Goal: Answer question/provide support

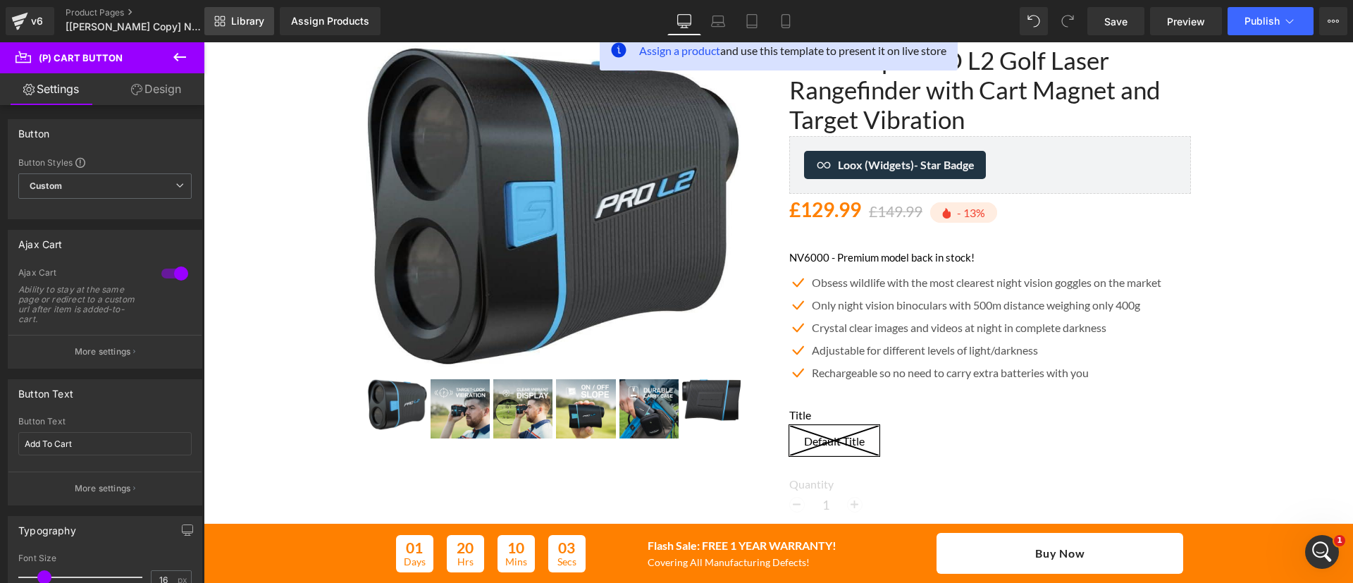
scroll to position [121, 0]
click at [254, 23] on span "Library" at bounding box center [247, 21] width 33 height 13
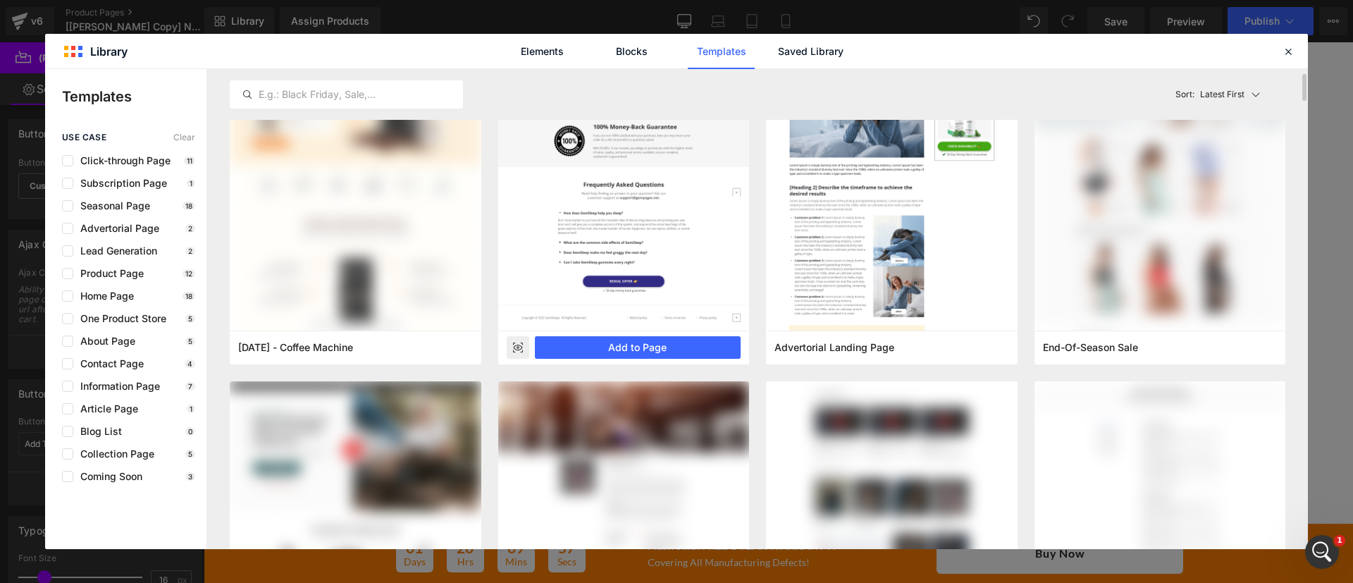
scroll to position [90, 0]
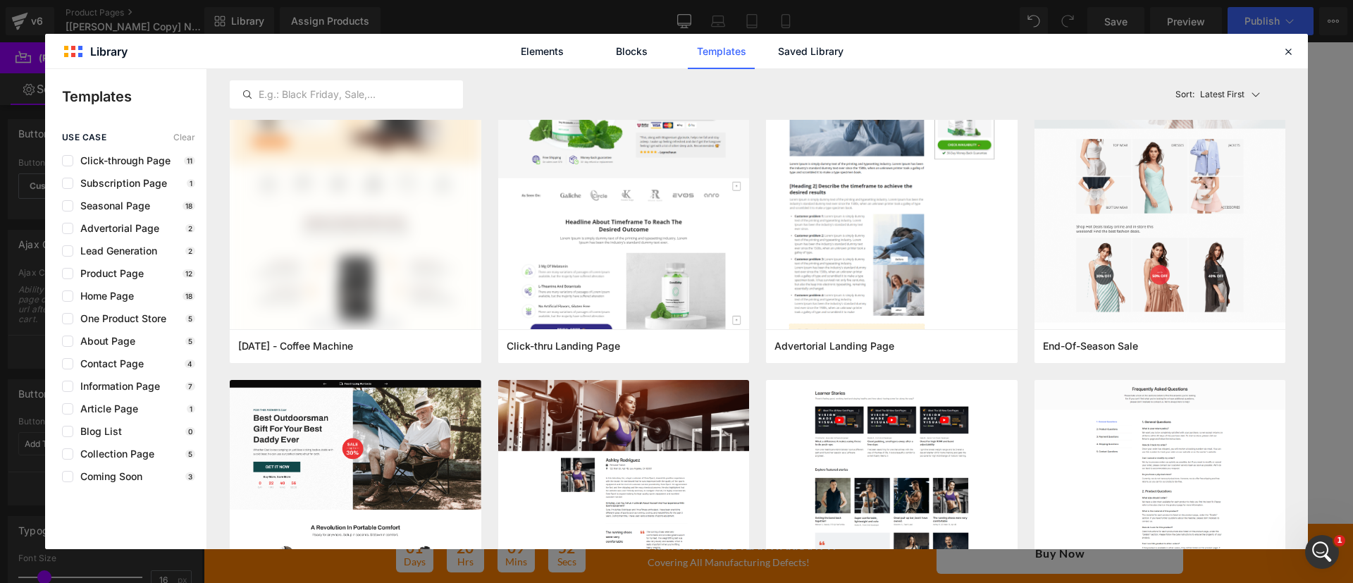
click at [100, 281] on div "use case Clear Click-through Page 11 Subscription Page 1 Seasonal Page 18 Adver…" at bounding box center [125, 308] width 161 height 350
click at [93, 275] on span "Product Page" at bounding box center [108, 273] width 70 height 11
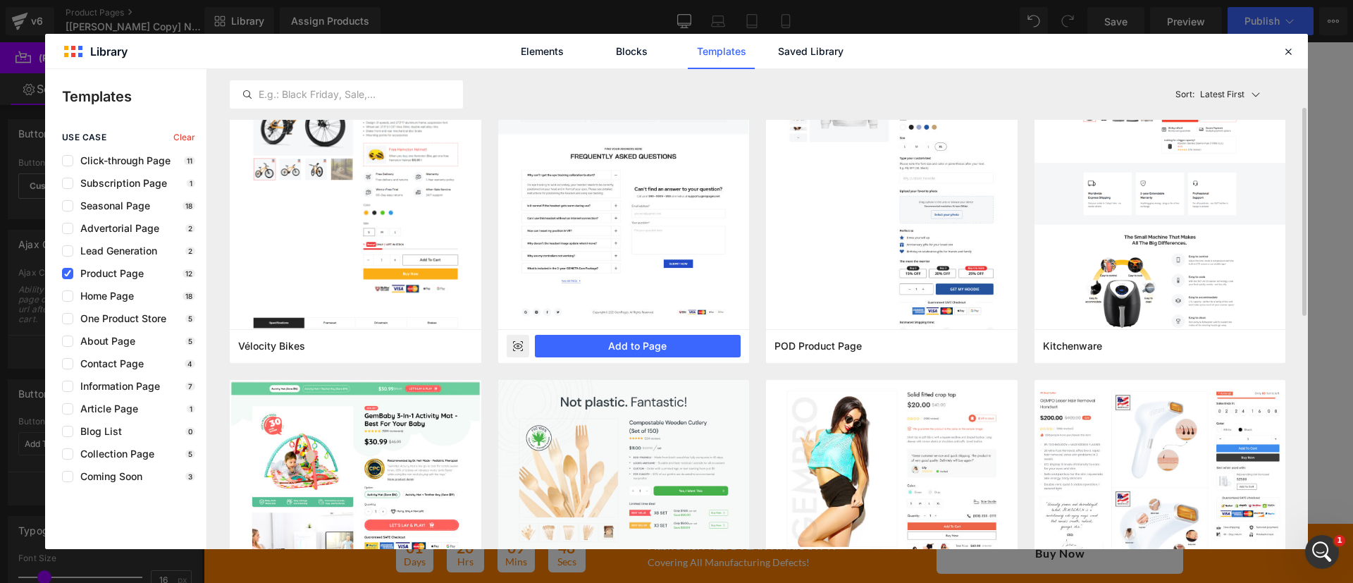
click at [517, 345] on rect at bounding box center [518, 346] width 23 height 23
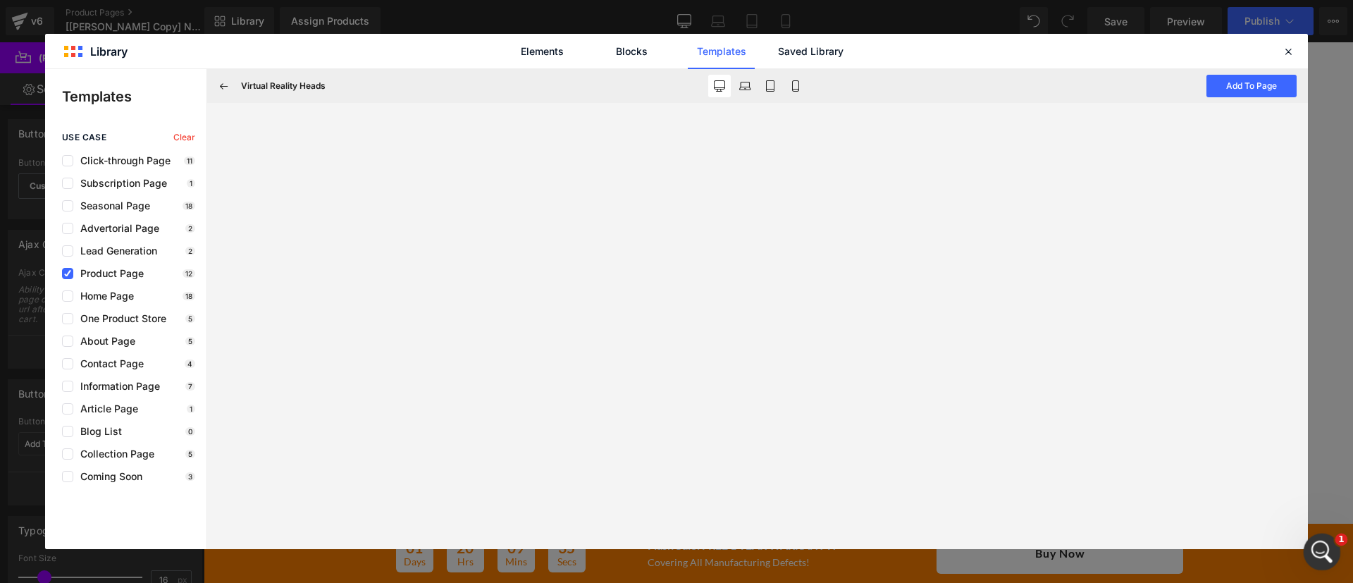
click at [1322, 544] on icon "Open Intercom Messenger" at bounding box center [1320, 550] width 23 height 23
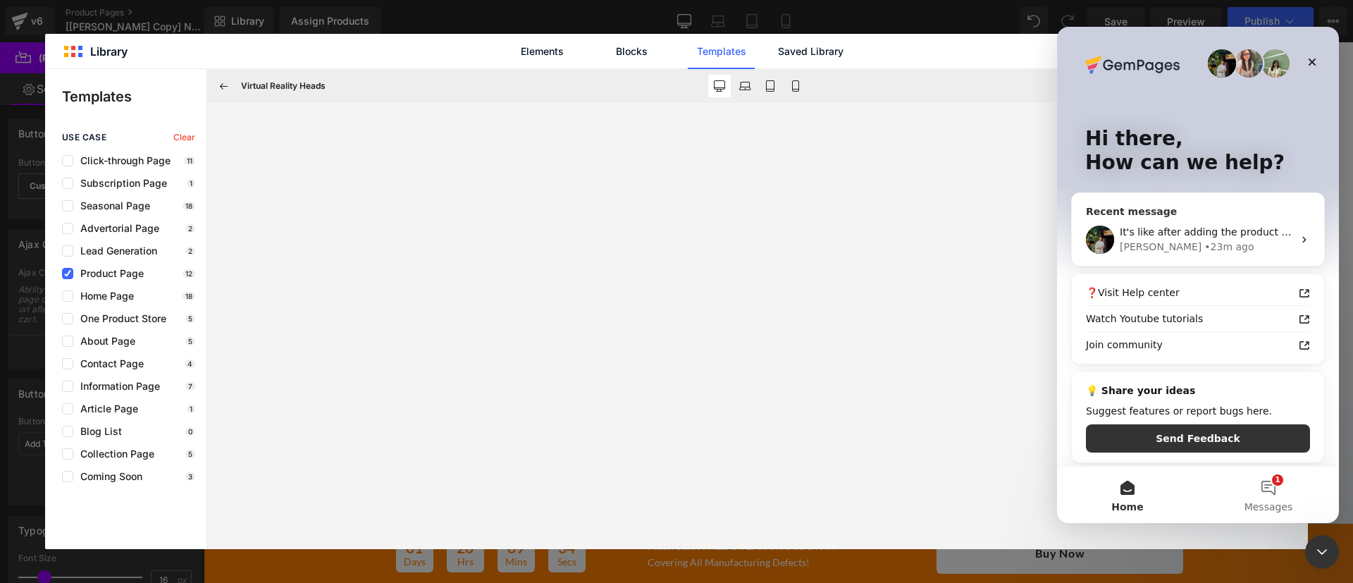
click at [1189, 220] on div "It's like after adding the product to cart, it will have a text here that idica…" at bounding box center [1198, 240] width 252 height 52
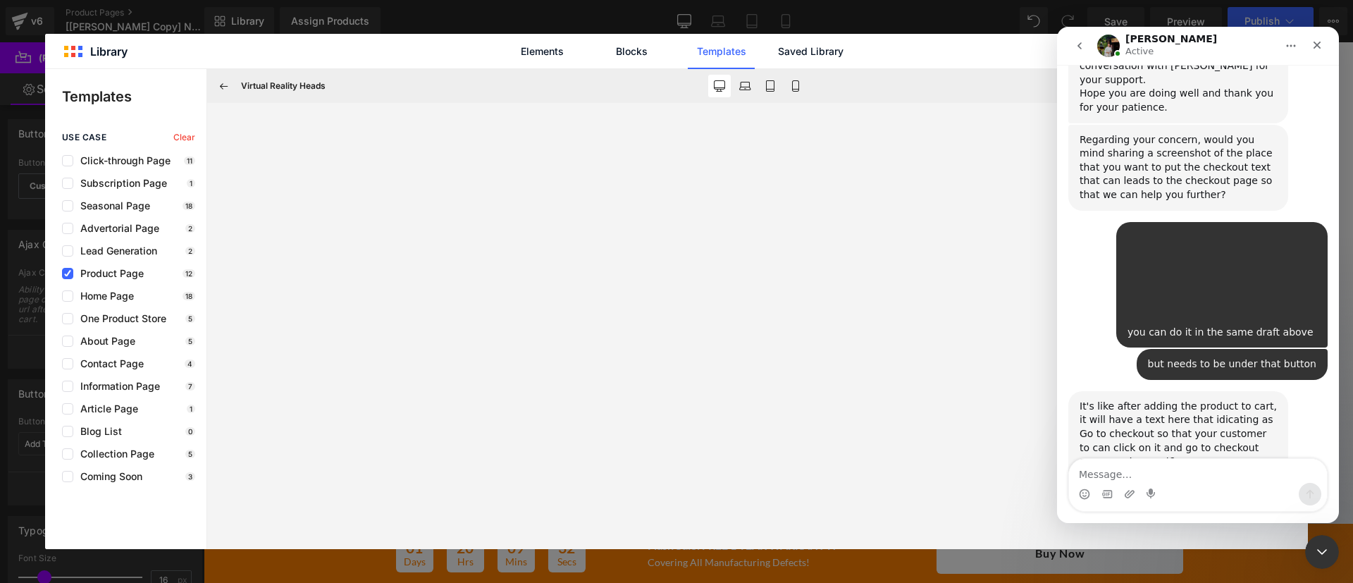
type textarea "v"
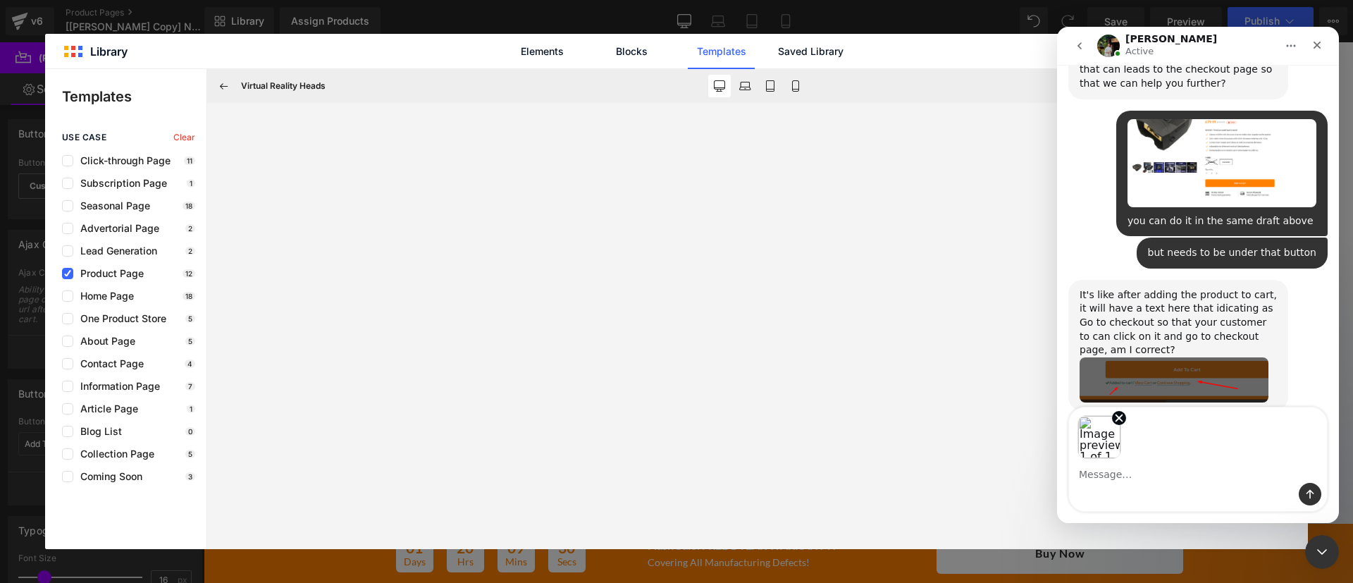
scroll to position [2201, 0]
type textarea "no like this"
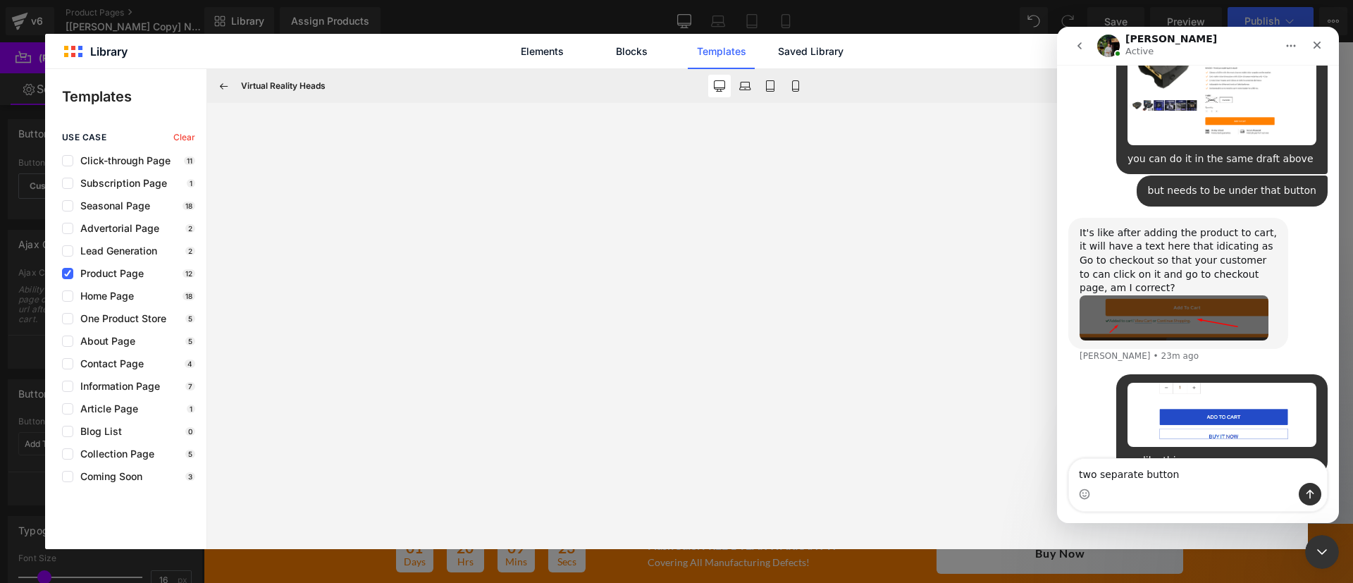
type textarea "two separate buttons"
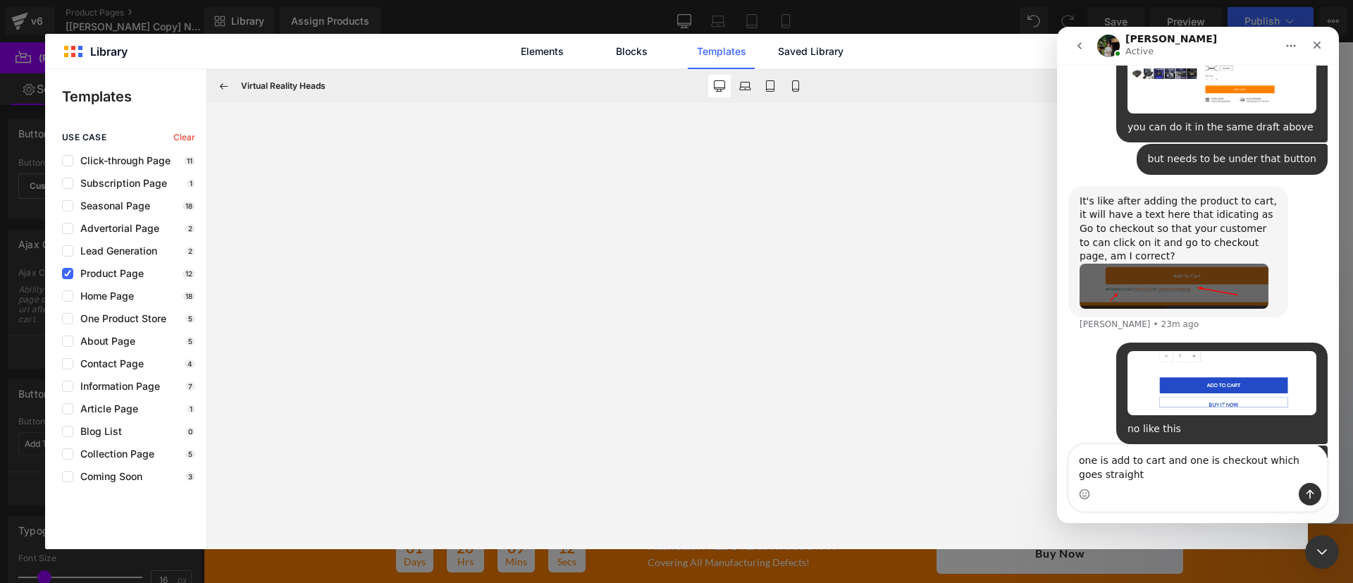
scroll to position [2308, 0]
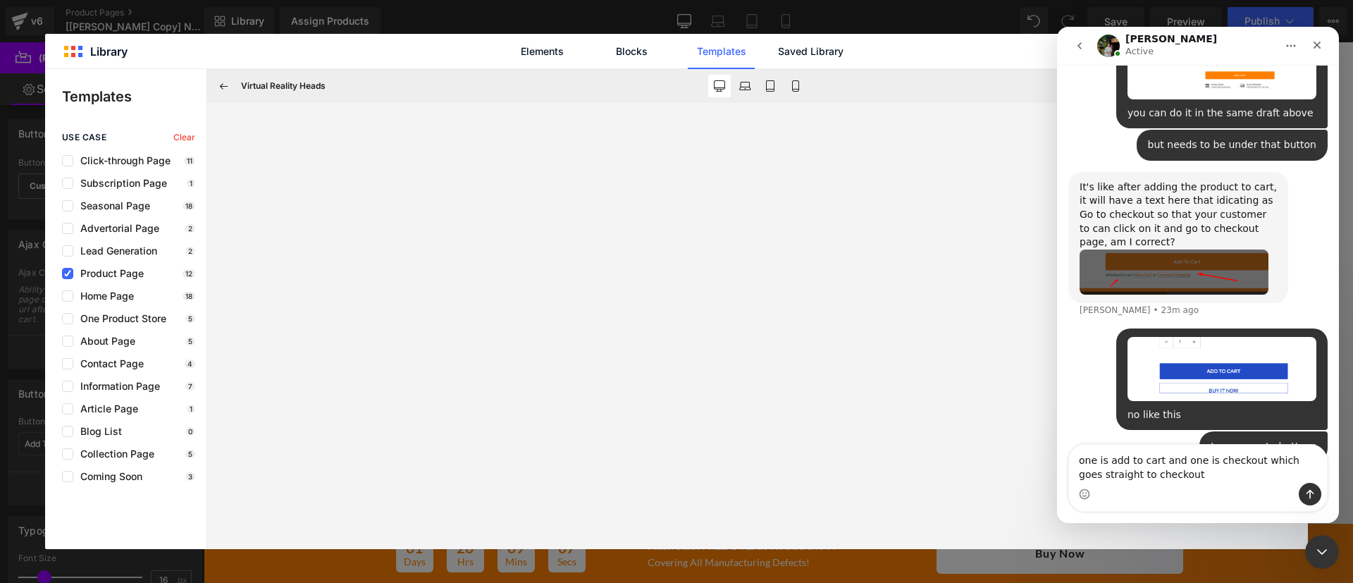
click at [1217, 465] on textarea "one is add to cart and one is checkout which goes straight to checkout" at bounding box center [1198, 464] width 258 height 38
type textarea "one is add to cart and one is but it now which goes straight to checkout"
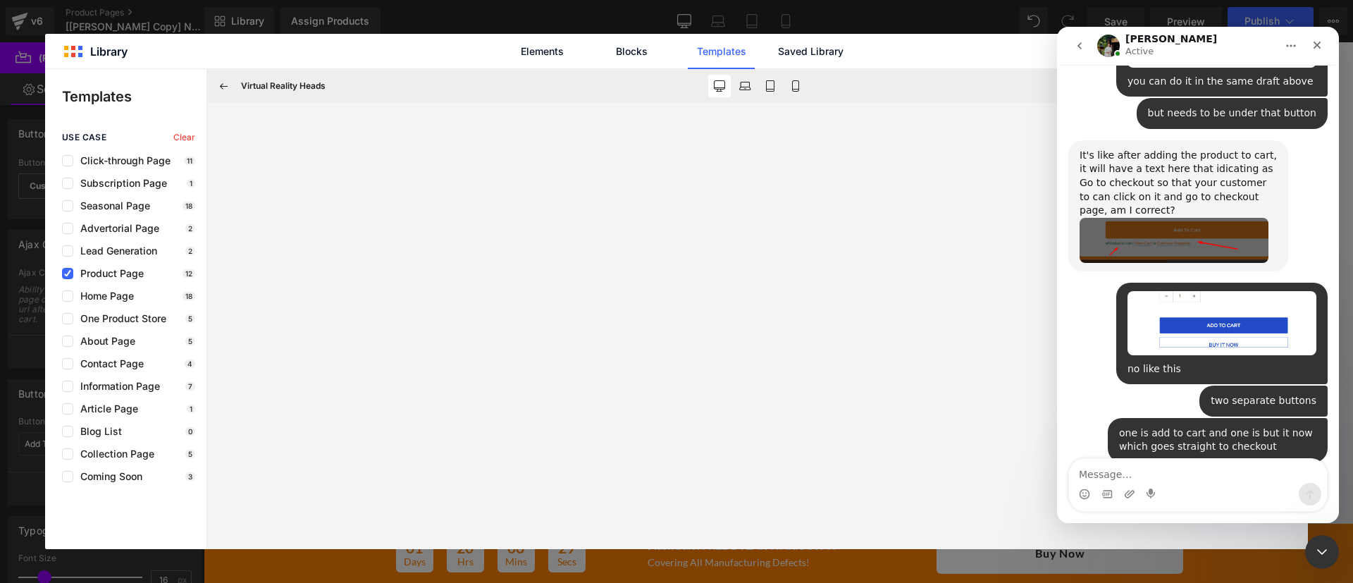
scroll to position [2396, 0]
